Goal: Information Seeking & Learning: Find specific fact

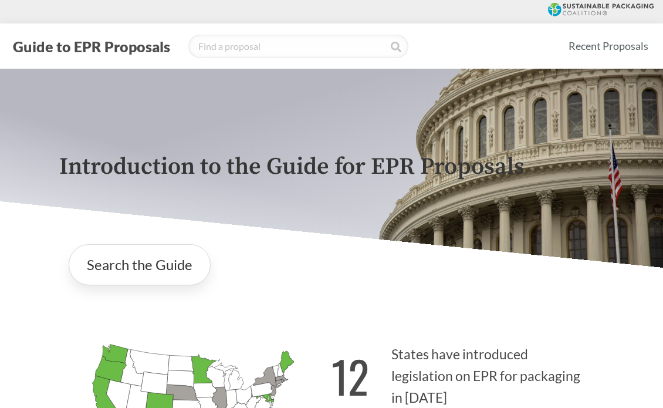
scroll to position [217, 0]
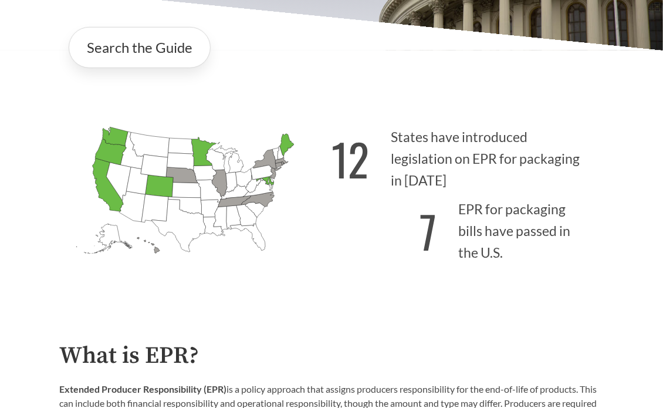
click at [212, 170] on icon "[US_STATE] Introduced:" at bounding box center [204, 172] width 23 height 15
drag, startPoint x: 212, startPoint y: 170, endPoint x: 194, endPoint y: 179, distance: 19.7
click at [194, 179] on icon "[US_STATE] Introduced: 1" at bounding box center [182, 175] width 32 height 16
drag, startPoint x: 183, startPoint y: 179, endPoint x: 141, endPoint y: 180, distance: 41.7
click at [141, 180] on icon "[US_STATE] Introduced:" at bounding box center [137, 180] width 22 height 27
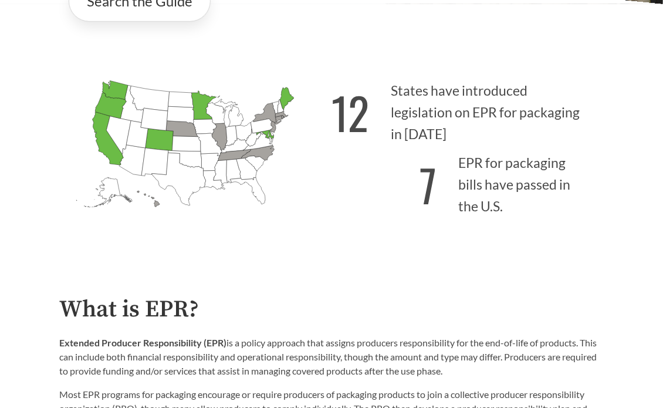
scroll to position [264, 0]
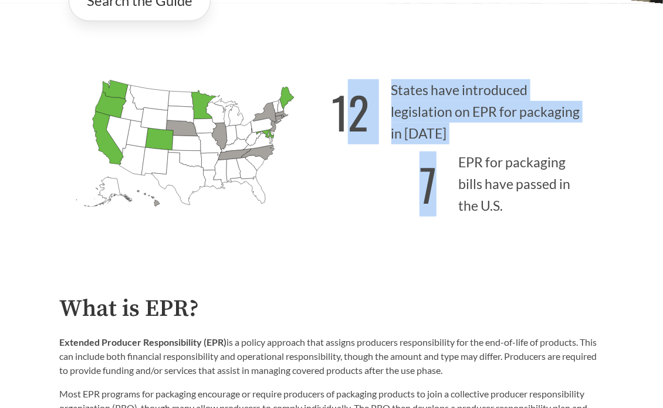
drag, startPoint x: 509, startPoint y: 209, endPoint x: 346, endPoint y: 120, distance: 186.2
click at [346, 120] on div "12 States have introduced legislation on EPR for packaging in [DATE] 7 EPR for …" at bounding box center [468, 161] width 272 height 176
click at [346, 120] on strong "12" at bounding box center [351, 111] width 38 height 65
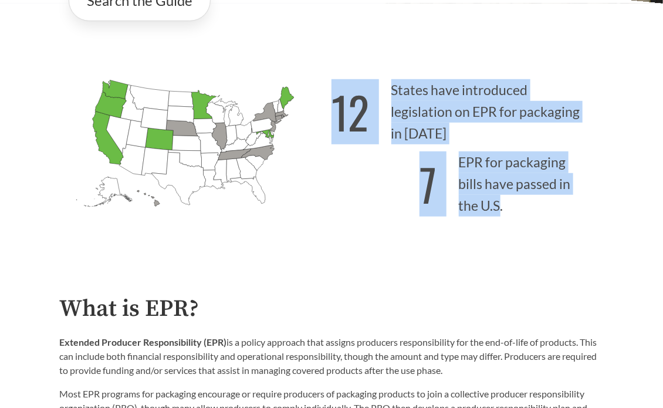
drag, startPoint x: 332, startPoint y: 120, endPoint x: 498, endPoint y: 208, distance: 187.9
click at [498, 208] on div "12 States have introduced legislation on EPR for packaging in [DATE] 7 EPR for …" at bounding box center [468, 161] width 272 height 176
copy div "12 States have introduced legislation on EPR for packaging in [DATE] 7 EPR for …"
